Goal: Task Accomplishment & Management: Use online tool/utility

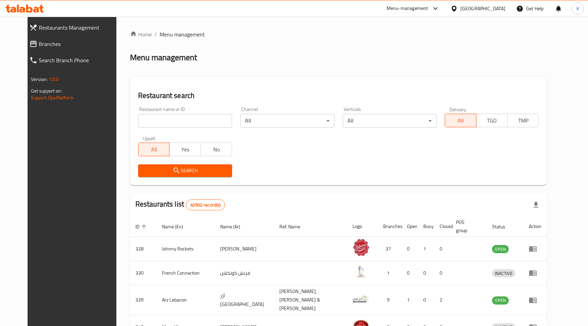
click at [171, 120] on input "search" at bounding box center [185, 121] width 94 height 14
paste input "15341"
type input "15341"
click at [185, 170] on span "Search" at bounding box center [185, 170] width 83 height 9
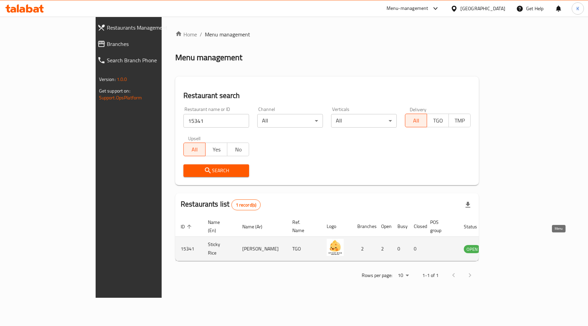
click at [507, 246] on icon "enhanced table" at bounding box center [503, 249] width 7 height 6
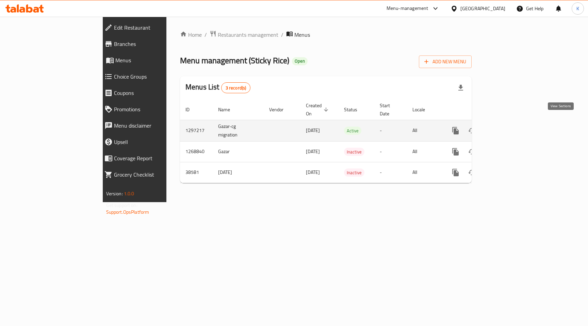
click at [509, 127] on icon "enhanced table" at bounding box center [504, 131] width 8 height 8
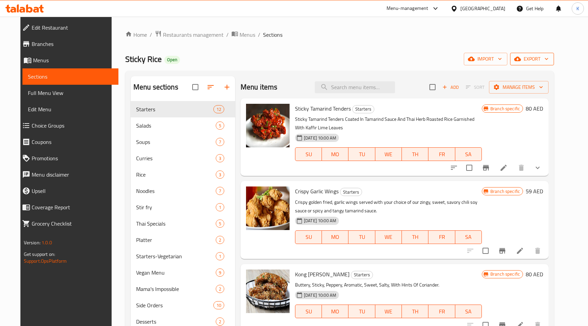
click at [550, 59] on icon "button" at bounding box center [546, 58] width 7 height 7
click at [566, 108] on span "Export Menu images" at bounding box center [550, 106] width 55 height 8
click at [329, 22] on div at bounding box center [294, 163] width 588 height 326
